Goal: Task Accomplishment & Management: Manage account settings

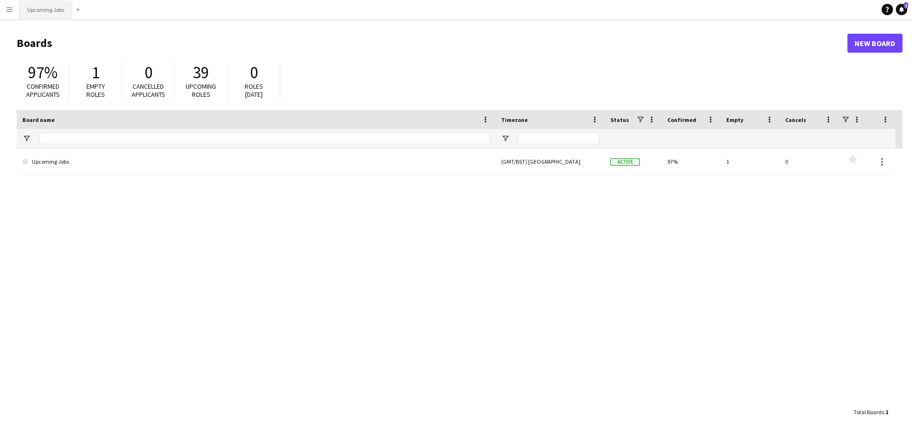
click at [47, 7] on button "Upcoming Jobs Close" at bounding box center [45, 9] width 53 height 19
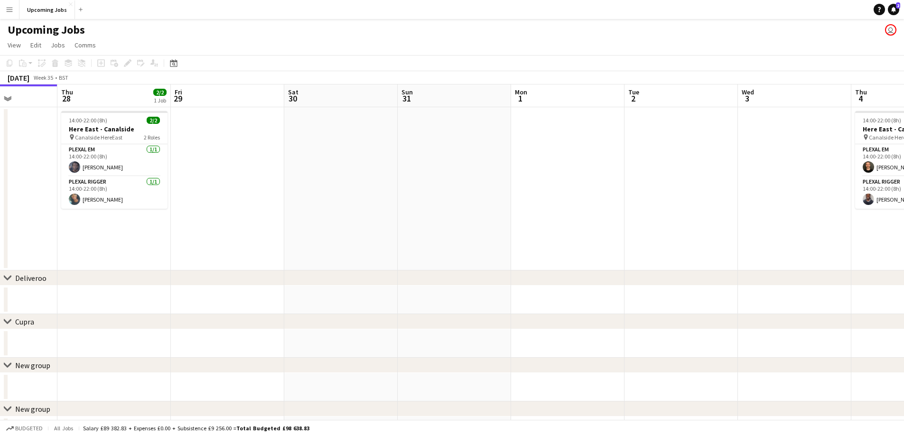
drag, startPoint x: 729, startPoint y: 210, endPoint x: 190, endPoint y: 173, distance: 540.7
click at [109, 178] on app-calendar-viewport "Sun 24 5/5 1 Job Mon 25 Tue 26 Wed 27 Thu 28 2/2 1 Job Fri 29 Sat 30 Sun 31 Mon…" at bounding box center [452, 265] width 904 height 361
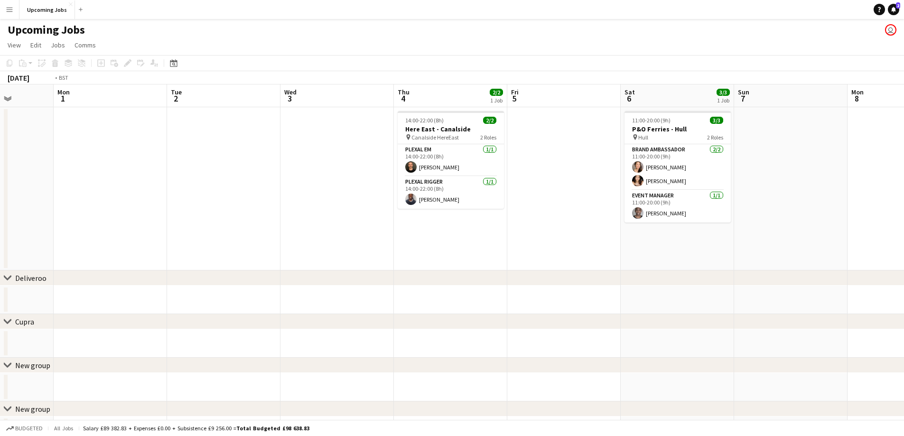
drag, startPoint x: 366, startPoint y: 179, endPoint x: 226, endPoint y: 155, distance: 141.7
click at [104, 164] on app-calendar-viewport "Fri 29 Sat 30 Sun 31 Mon 1 Tue 2 Wed 3 Thu 4 2/2 1 Job Fri 5 Sat 6 3/3 1 Job Su…" at bounding box center [452, 265] width 904 height 361
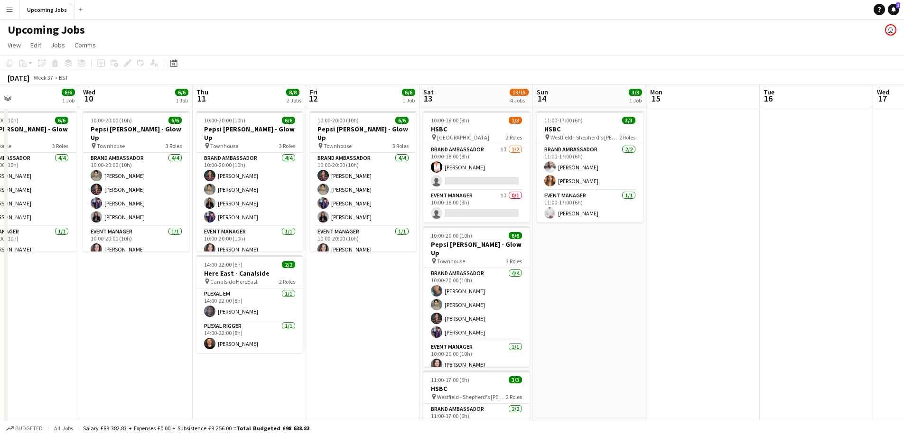
scroll to position [0, 380]
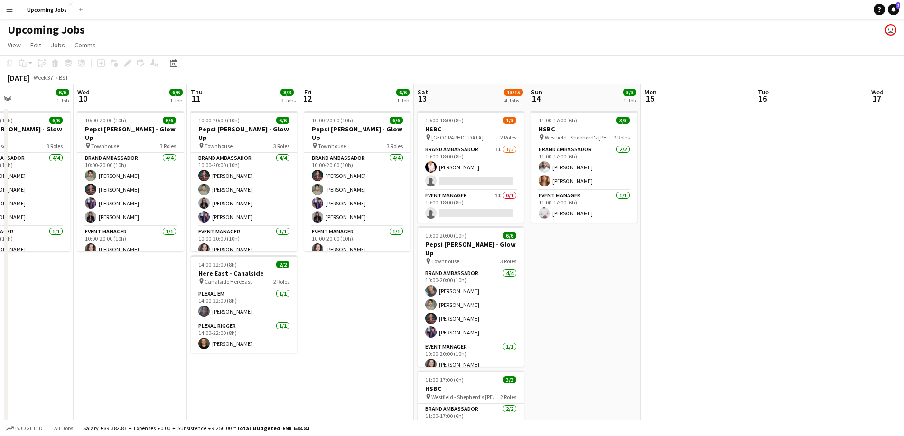
drag, startPoint x: 599, startPoint y: 167, endPoint x: 162, endPoint y: 159, distance: 436.9
click at [162, 159] on app-calendar-viewport "Sat 6 3/3 1 Job Sun 7 Mon 8 Tue 9 6/6 1 Job Wed 10 6/6 1 Job Thu 11 8/8 2 Jobs …" at bounding box center [452, 439] width 904 height 709
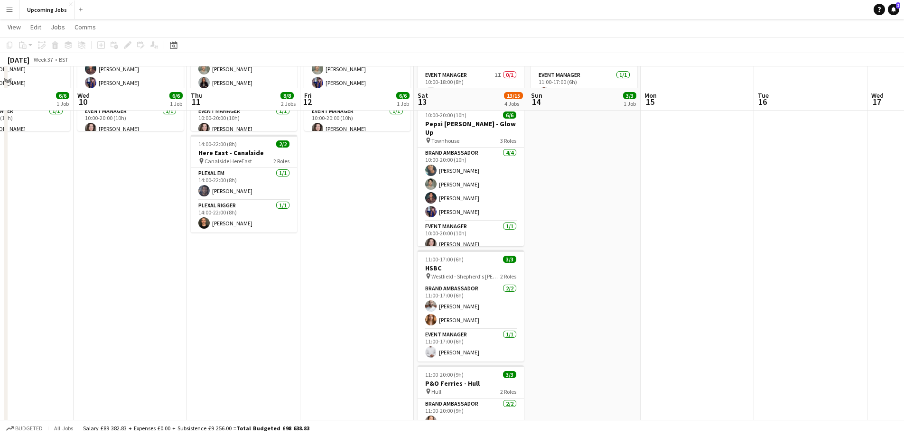
scroll to position [0, 0]
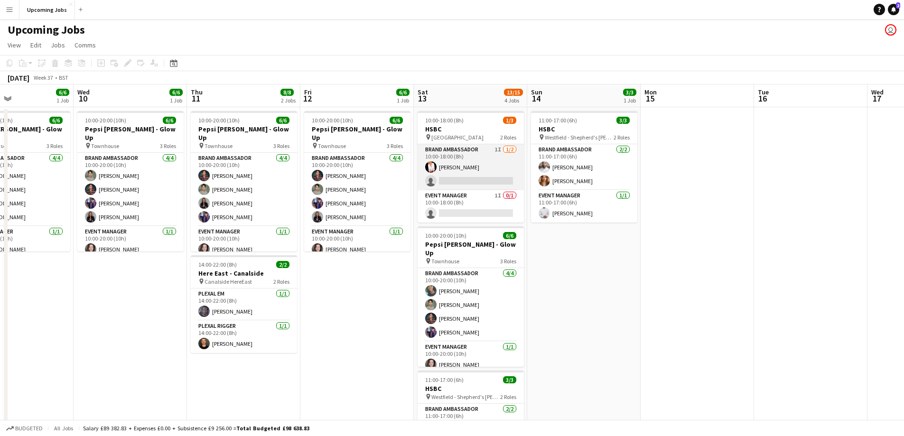
click at [434, 167] on app-user-avatar at bounding box center [430, 166] width 11 height 11
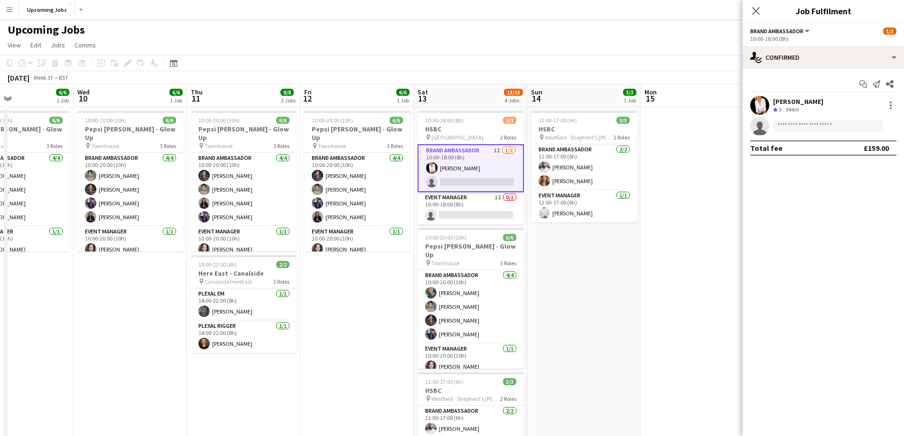
click at [761, 104] on app-user-avatar at bounding box center [760, 105] width 19 height 19
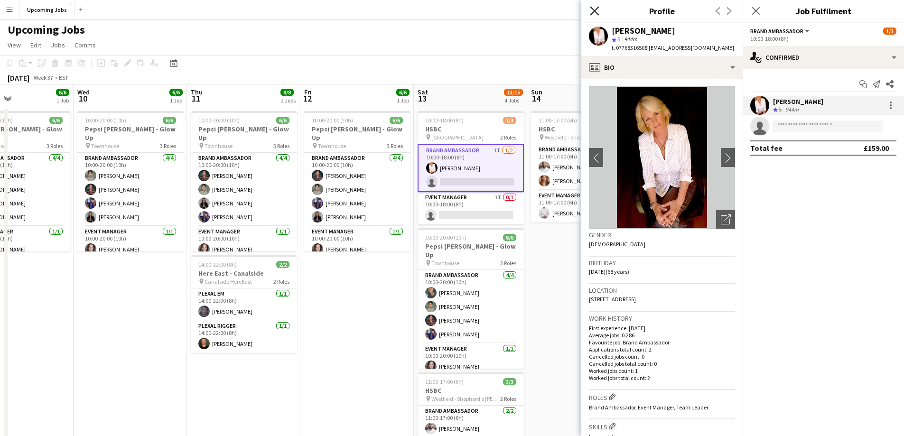
click at [594, 9] on icon "Close pop-in" at bounding box center [594, 10] width 9 height 9
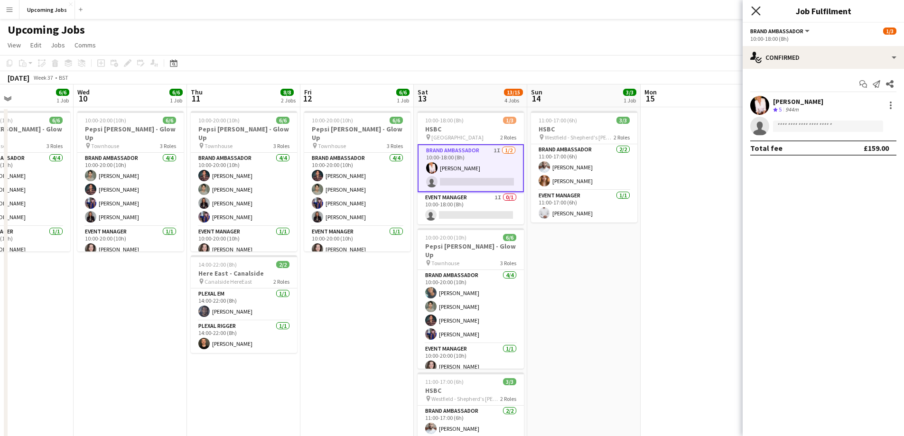
click at [753, 14] on icon at bounding box center [756, 10] width 9 height 9
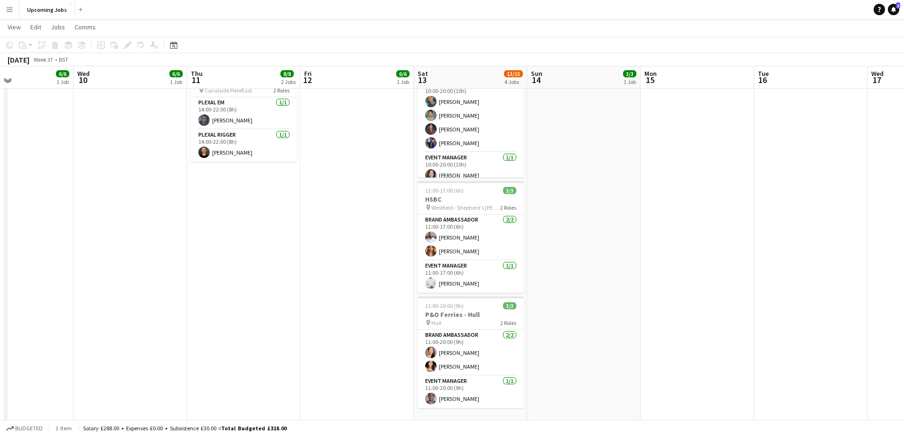
scroll to position [190, 0]
click at [453, 253] on app-card-role "Brand Ambassador [DATE] 11:00-17:00 (6h) [PERSON_NAME]" at bounding box center [471, 238] width 106 height 46
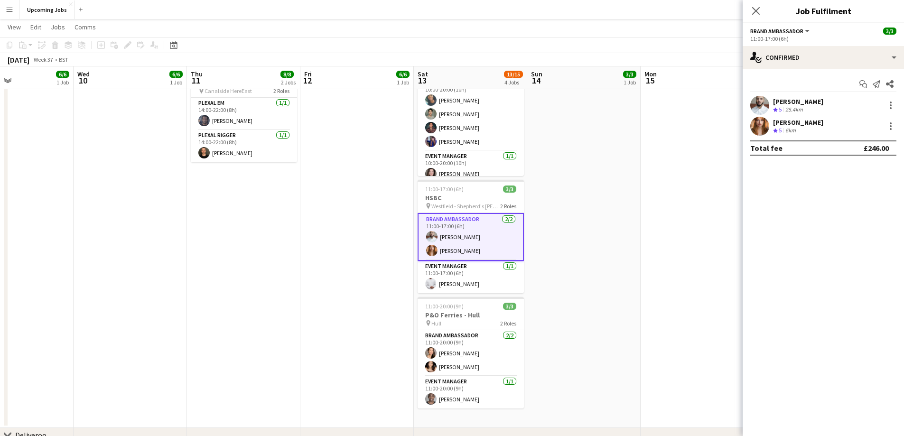
click at [753, 129] on app-user-avatar at bounding box center [760, 126] width 19 height 19
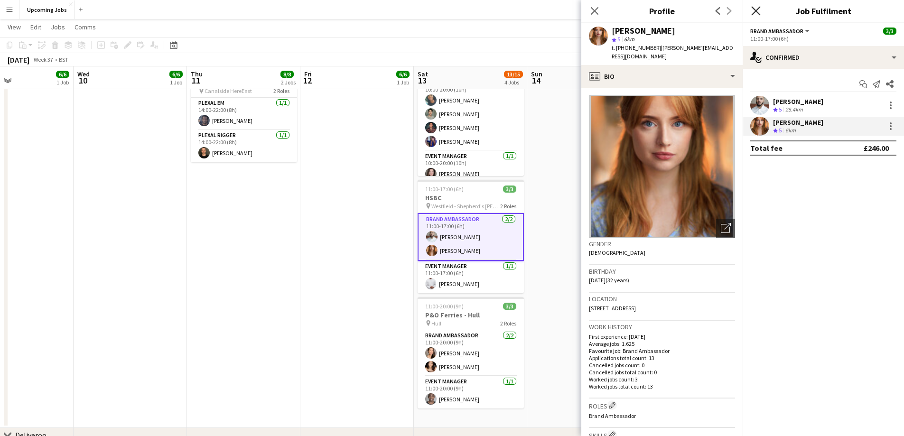
click at [757, 9] on icon "Close pop-in" at bounding box center [756, 10] width 9 height 9
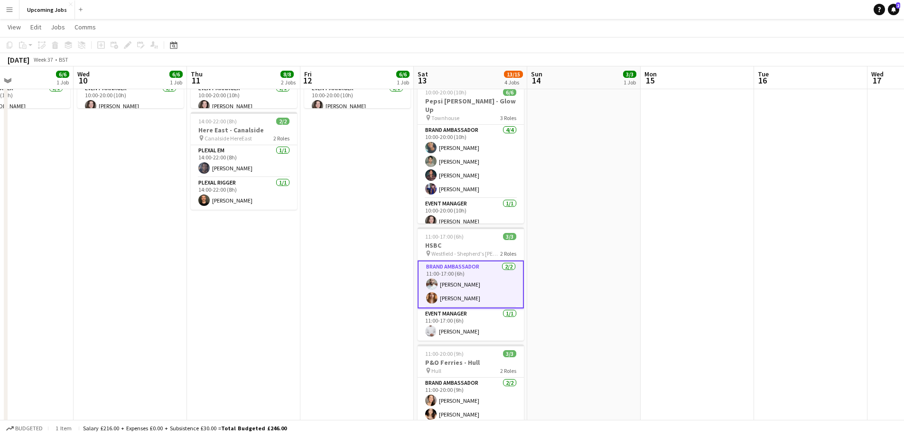
scroll to position [0, 0]
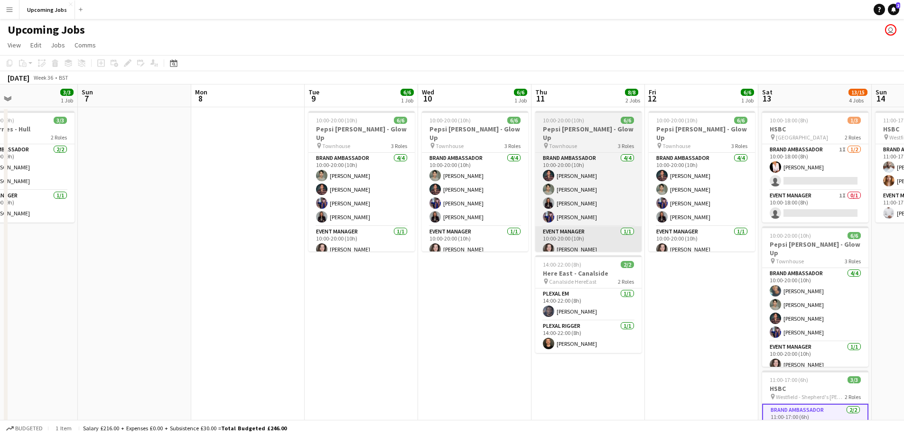
drag, startPoint x: 425, startPoint y: 267, endPoint x: 732, endPoint y: 235, distance: 308.4
click at [786, 231] on app-calendar-viewport "Thu 4 2/2 1 Job Fri 5 Sat 6 3/3 1 Job Sun 7 Mon 8 Tue 9 6/6 1 Job Wed 10 6/6 1 …" at bounding box center [452, 439] width 904 height 709
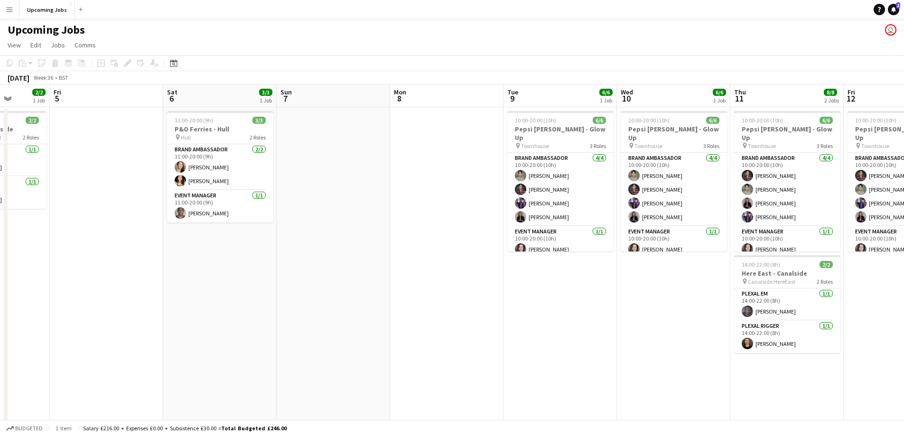
drag, startPoint x: 226, startPoint y: 259, endPoint x: 486, endPoint y: 231, distance: 261.7
click at [493, 228] on app-calendar-viewport "Tue 2 Wed 3 Thu 4 2/2 1 Job Fri 5 Sat 6 3/3 1 Job Sun 7 Mon 8 Tue 9 6/6 1 Job W…" at bounding box center [452, 439] width 904 height 709
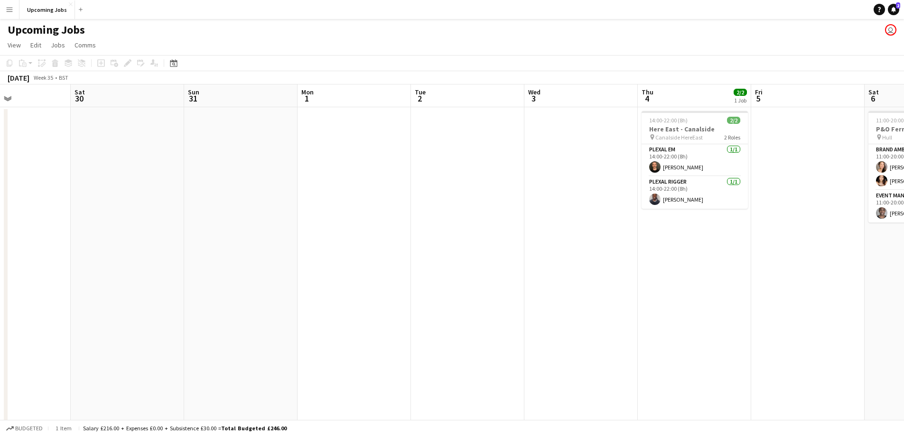
drag, startPoint x: 142, startPoint y: 271, endPoint x: 540, endPoint y: 255, distance: 398.2
click at [596, 250] on app-calendar-viewport "Wed 27 Thu 28 2/2 1 Job Fri 29 Sat 30 Sun 31 Mon 1 Tue 2 Wed 3 Thu 4 2/2 1 Job …" at bounding box center [452, 439] width 904 height 709
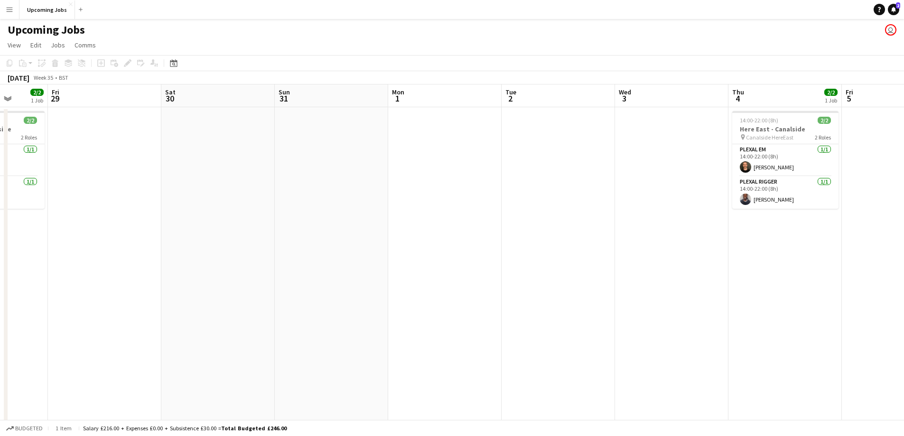
drag, startPoint x: 758, startPoint y: 268, endPoint x: 1029, endPoint y: 260, distance: 271.7
click at [904, 260] on html "Menu Boards Boards Boards All jobs Status Workforce Workforce My Workforce Recr…" at bounding box center [452, 405] width 904 height 810
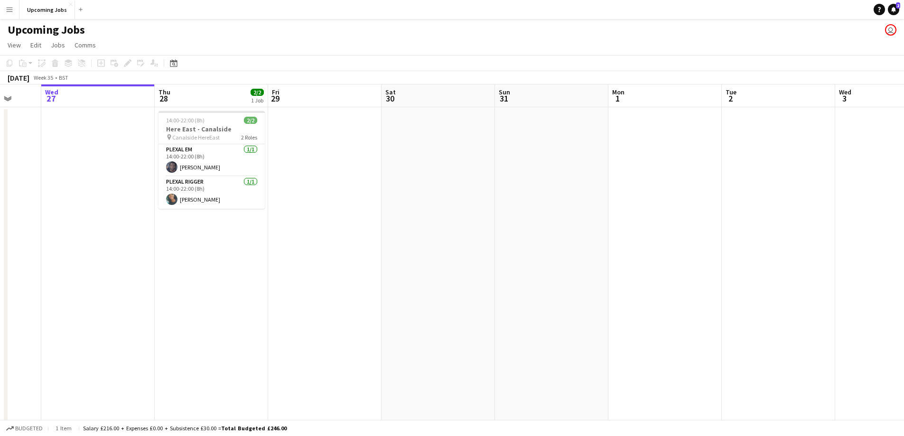
scroll to position [0, 260]
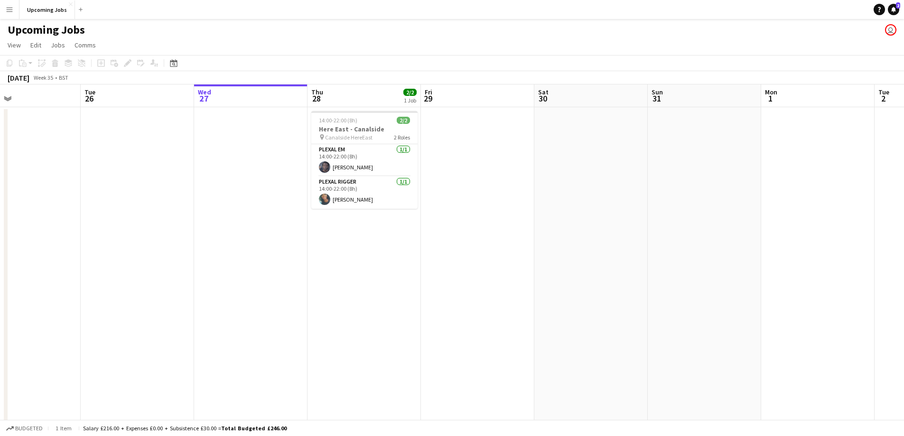
drag, startPoint x: 620, startPoint y: 256, endPoint x: 780, endPoint y: 254, distance: 160.0
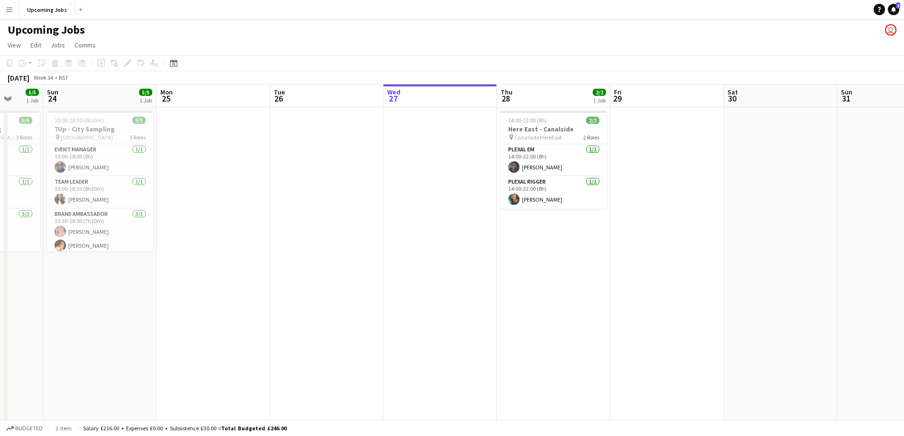
scroll to position [0, 300]
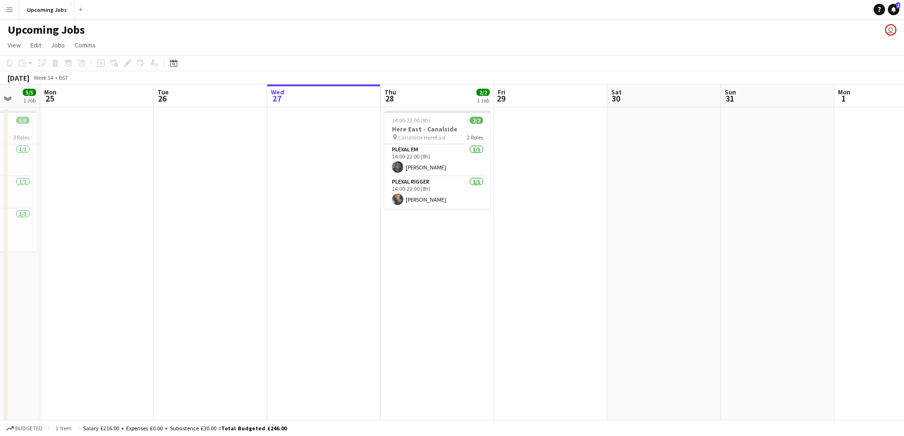
drag, startPoint x: 780, startPoint y: 254, endPoint x: 458, endPoint y: 271, distance: 322.4
click at [458, 271] on app-calendar-viewport "Fri 22 9/9 2 Jobs Sat 23 5/5 1 Job Sun 24 5/5 1 Job Mon 25 Tue 26 Wed 27 Thu 28…" at bounding box center [452, 439] width 904 height 709
